Goal: Information Seeking & Learning: Learn about a topic

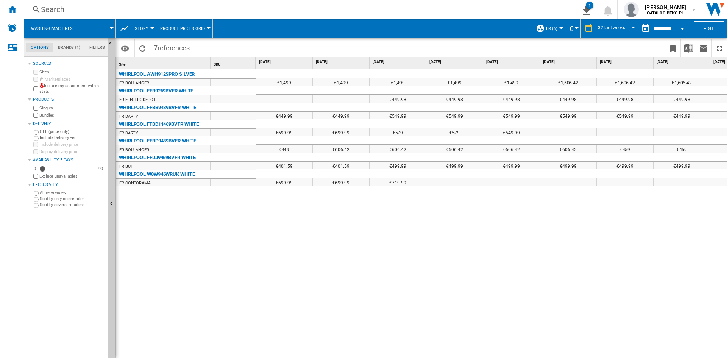
click at [268, 236] on div "€1,499 €1,499 €1,499 €1,499 €1,499 €1,606.42 €1,606.42 €1,606.42 €1,606.42 €1,4…" at bounding box center [491, 213] width 471 height 289
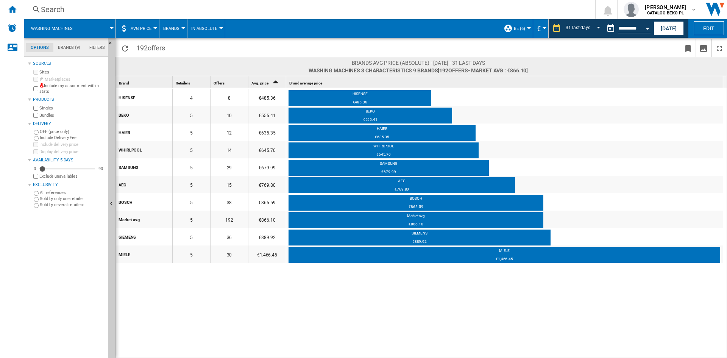
click at [456, 321] on div "HISENSE 4 8 €485.36 HISENSE €485.36 BEKO 5 10 €555.41 BEKO €555.41 HAIER 5 12 €…" at bounding box center [422, 223] width 612 height 270
click at [412, 305] on div "HISENSE 4 8 €485.36 HISENSE €485.36 BEKO 5 10 €555.41 BEKO €555.41 HAIER 5 12 €…" at bounding box center [422, 223] width 612 height 270
